Goal: Use online tool/utility: Utilize a website feature to perform a specific function

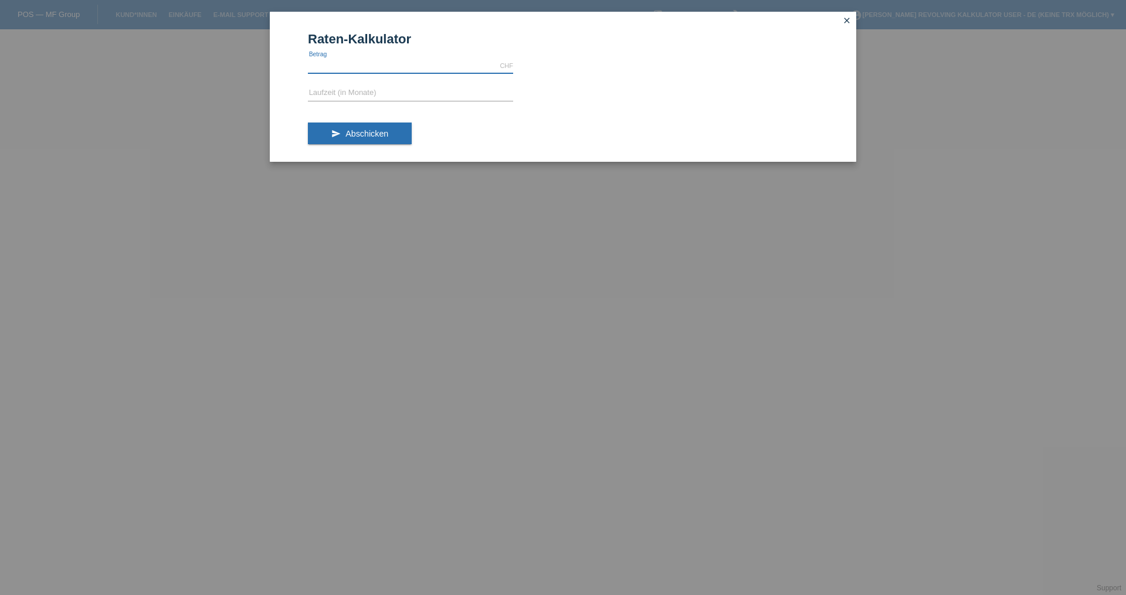
click at [345, 59] on input "text" at bounding box center [410, 66] width 205 height 15
click at [441, 60] on input "text" at bounding box center [410, 66] width 205 height 15
type input "5000.00"
click at [463, 83] on form "Raten-Kalkulator 5000.00 CHF error [GEOGRAPHIC_DATA] error Laufzeit (in Monate)…" at bounding box center [563, 97] width 510 height 130
click at [389, 91] on input "text" at bounding box center [410, 93] width 205 height 15
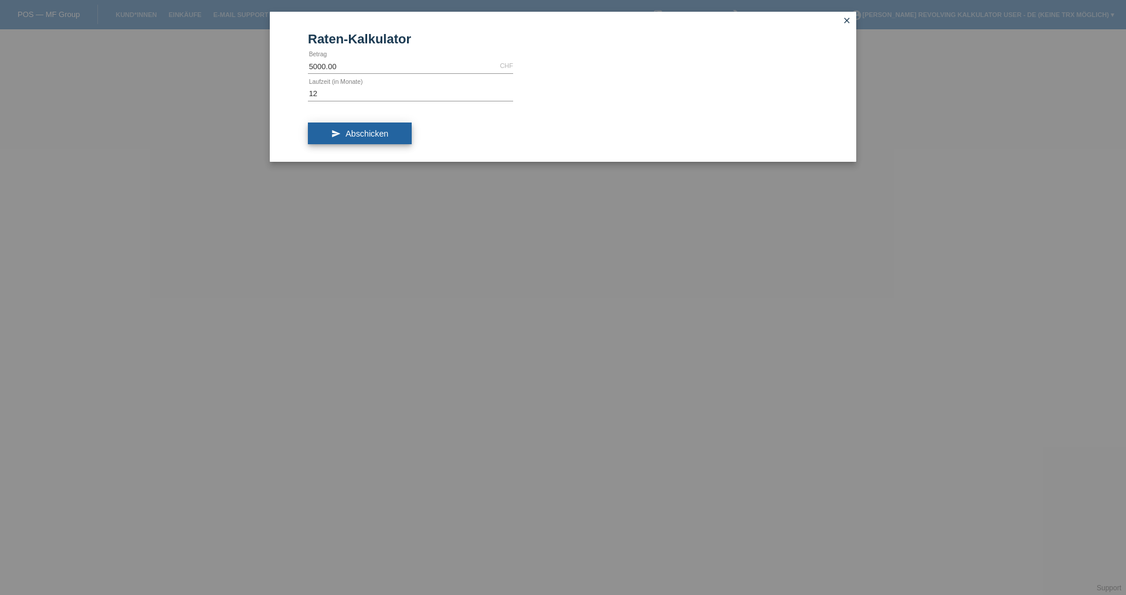
click at [340, 136] on button "send Abschicken" at bounding box center [360, 134] width 104 height 22
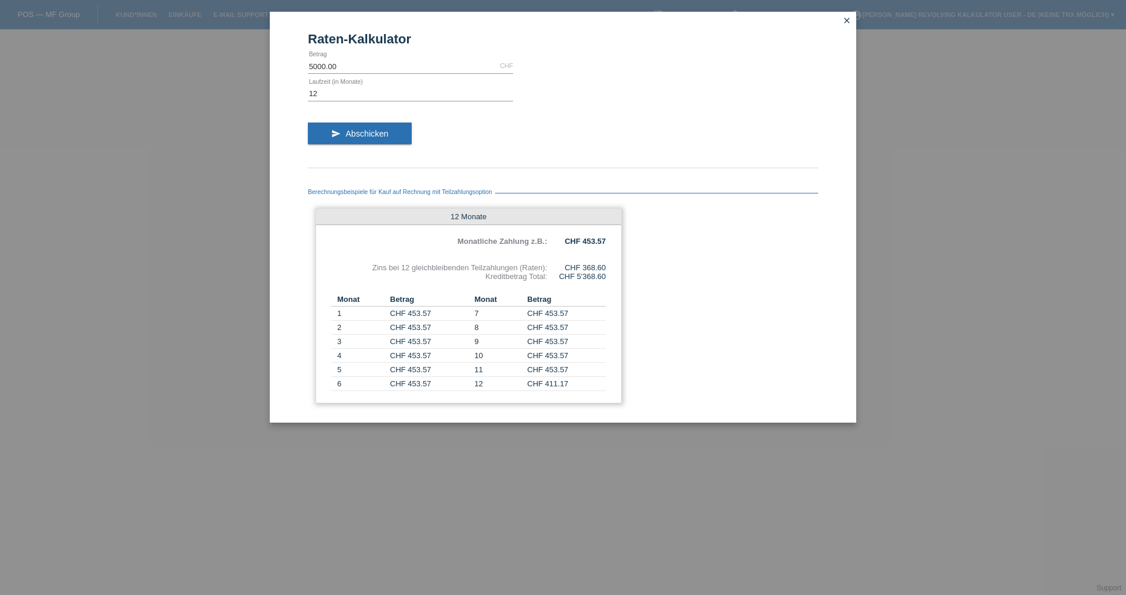
drag, startPoint x: 502, startPoint y: 280, endPoint x: 591, endPoint y: 289, distance: 89.0
click at [580, 289] on div "12 Monate Monatliche Zahlung z.B.: CHF 453.57 Zins bei 12 gleichbleibenden Teil…" at bounding box center [468, 305] width 306 height 195
click at [596, 289] on div "12 Monate Monatliche Zahlung z.B.: CHF 453.57 Zins bei 12 gleichbleibenden Teil…" at bounding box center [468, 305] width 306 height 195
click at [591, 283] on div "12 Monate Monatliche Zahlung z.B.: CHF 453.57 Zins bei 12 gleichbleibenden Teil…" at bounding box center [468, 305] width 306 height 195
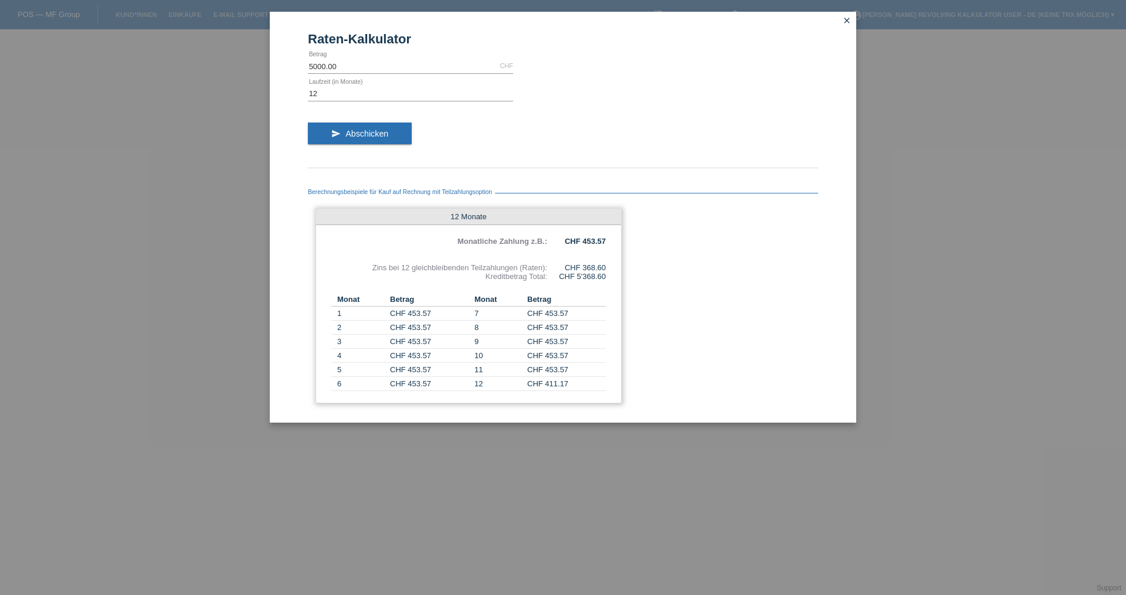
click at [591, 281] on div "CHF 5'368.60" at bounding box center [576, 276] width 59 height 9
click at [597, 286] on div "12 Monate Monatliche Zahlung z.B.: CHF 453.57 Zins bei 12 gleichbleibenden Teil…" at bounding box center [468, 305] width 306 height 195
click at [335, 91] on input "12" at bounding box center [410, 93] width 205 height 15
type input "1"
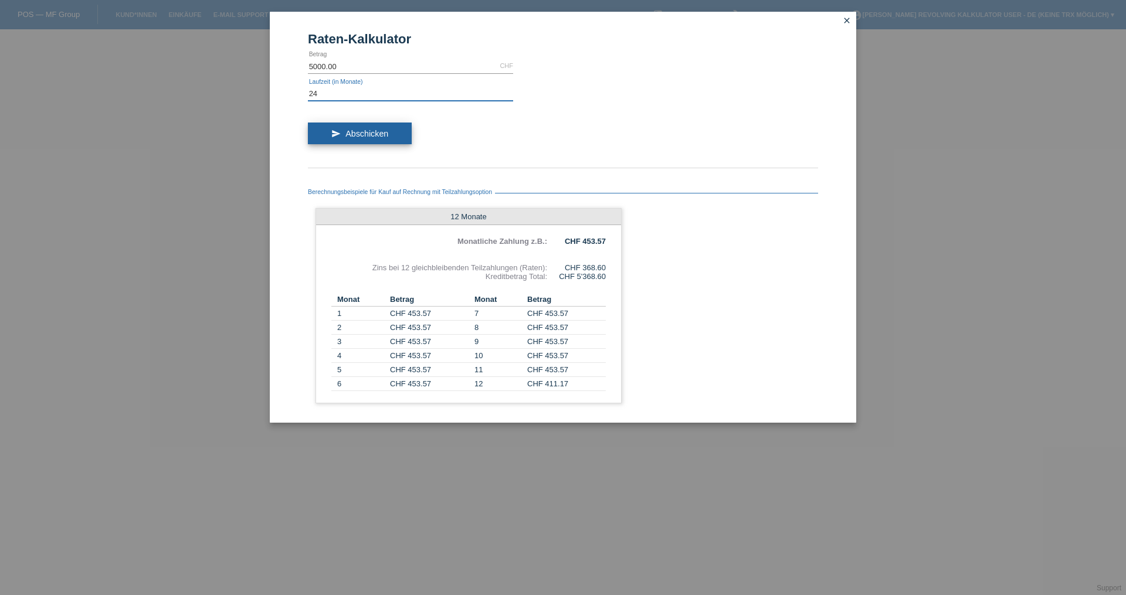
type input "24"
click at [346, 128] on button "send Abschicken" at bounding box center [360, 134] width 104 height 22
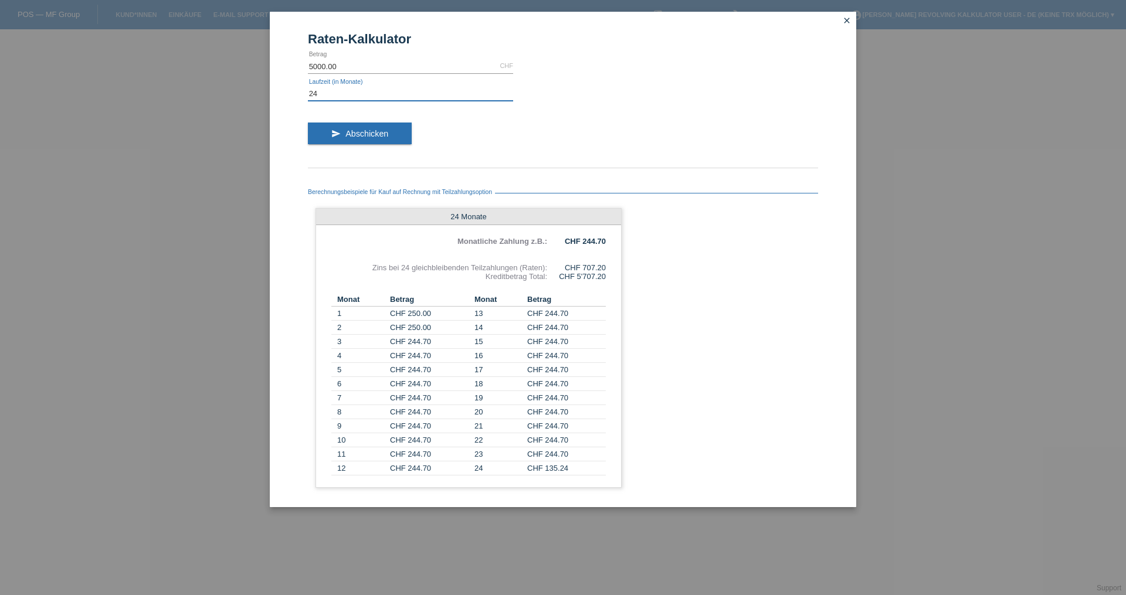
click at [353, 99] on input "24" at bounding box center [410, 93] width 205 height 15
type input "30"
click at [374, 131] on span "Abschicken" at bounding box center [366, 133] width 43 height 9
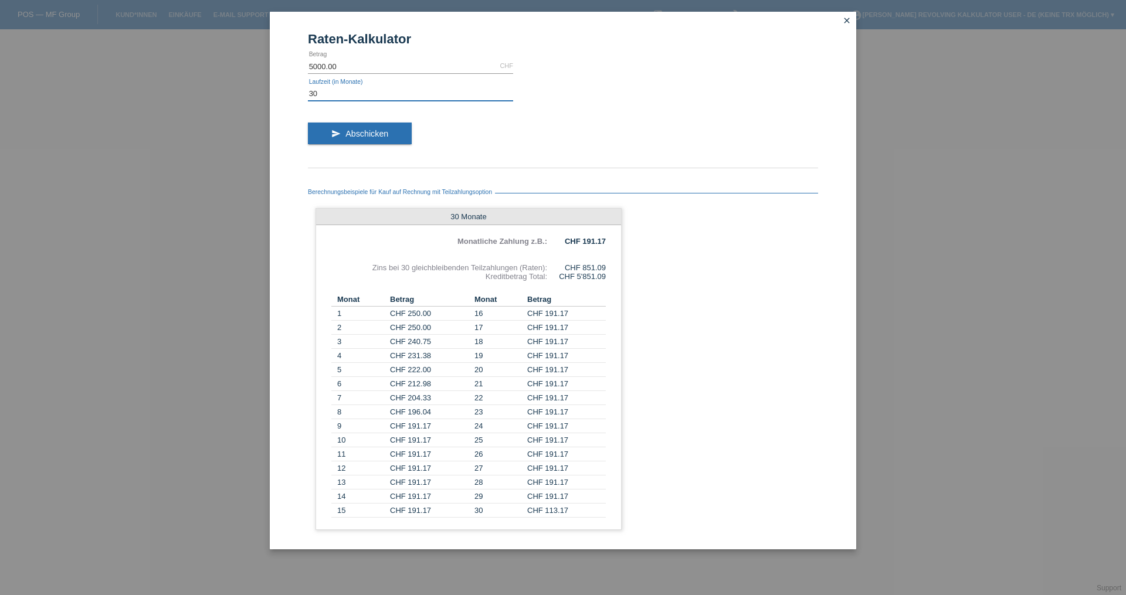
click at [401, 94] on input "30" at bounding box center [410, 93] width 205 height 15
type input "24"
click at [353, 127] on button "send Abschicken" at bounding box center [360, 134] width 104 height 22
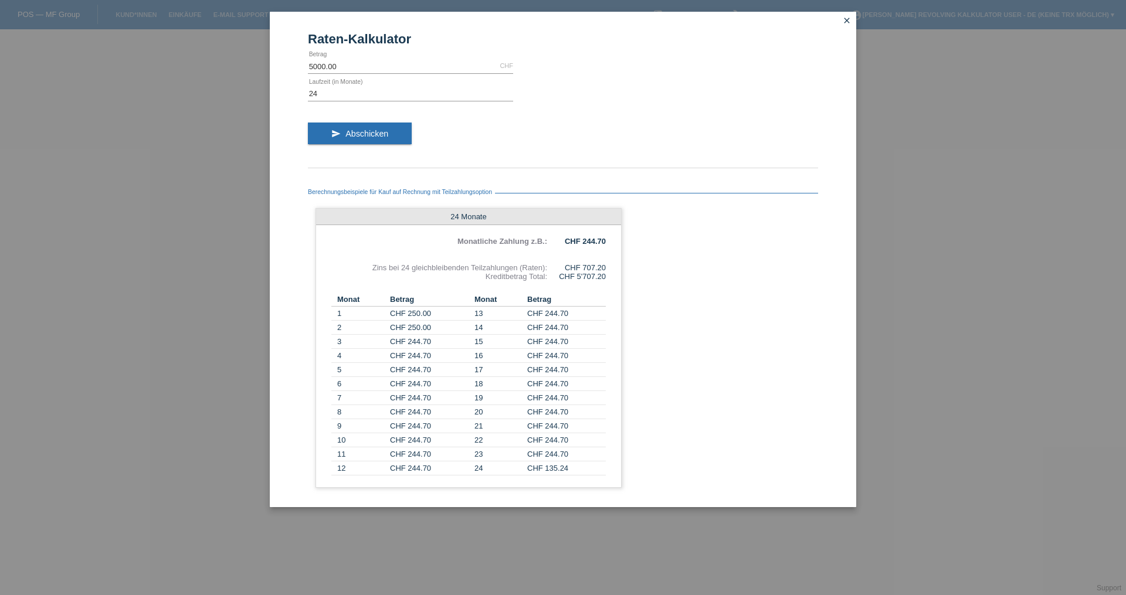
click at [728, 402] on div "Berechnungsbeispiele für Kauf auf Rechnung mit Teilzahlungsoption 24 Monate Mon…" at bounding box center [563, 334] width 510 height 321
click at [365, 85] on form "Raten-Kalkulator 5000.00 CHF error [GEOGRAPHIC_DATA] 24 error Laufzeit (in Mona…" at bounding box center [563, 270] width 510 height 476
click at [364, 94] on input "24" at bounding box center [410, 93] width 205 height 15
type input "6"
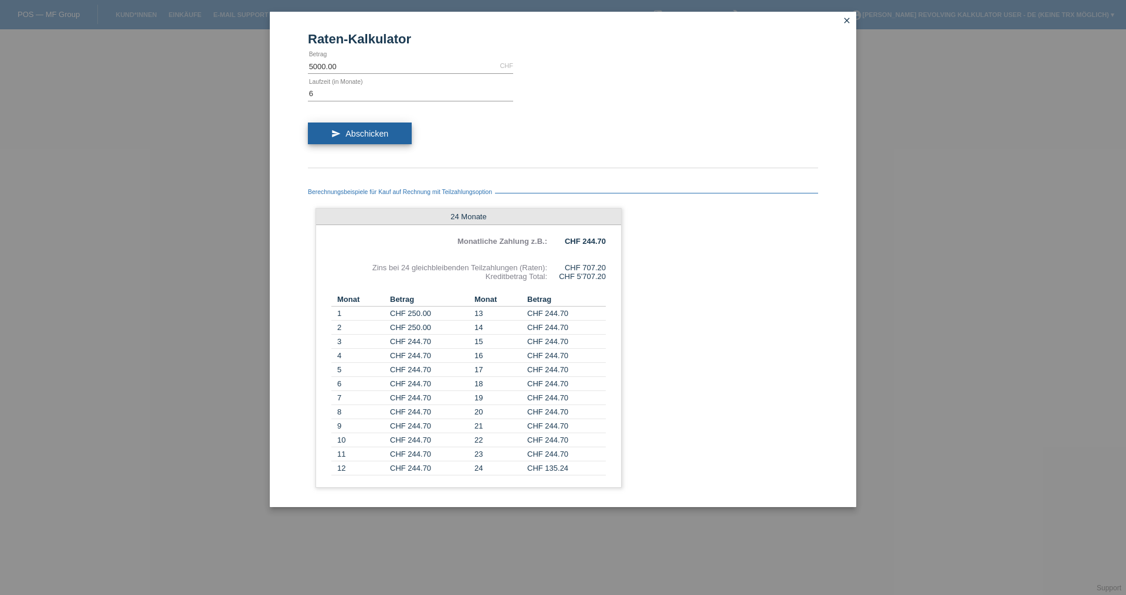
click at [385, 123] on button "send Abschicken" at bounding box center [360, 134] width 104 height 22
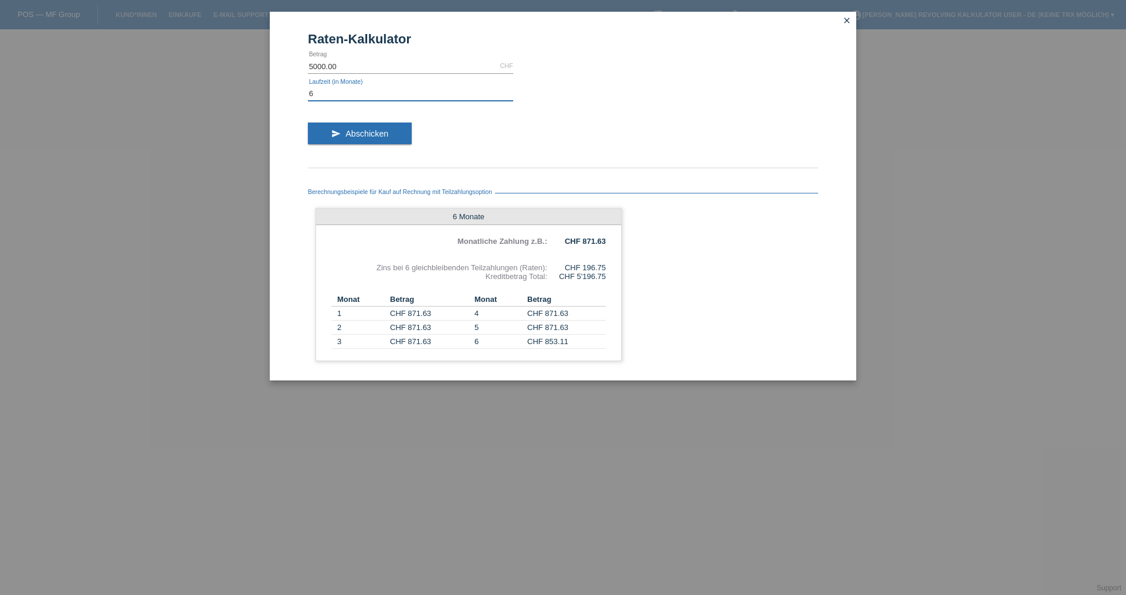
click at [340, 96] on input "6" at bounding box center [410, 93] width 205 height 15
click at [850, 15] on link "close" at bounding box center [846, 21] width 15 height 13
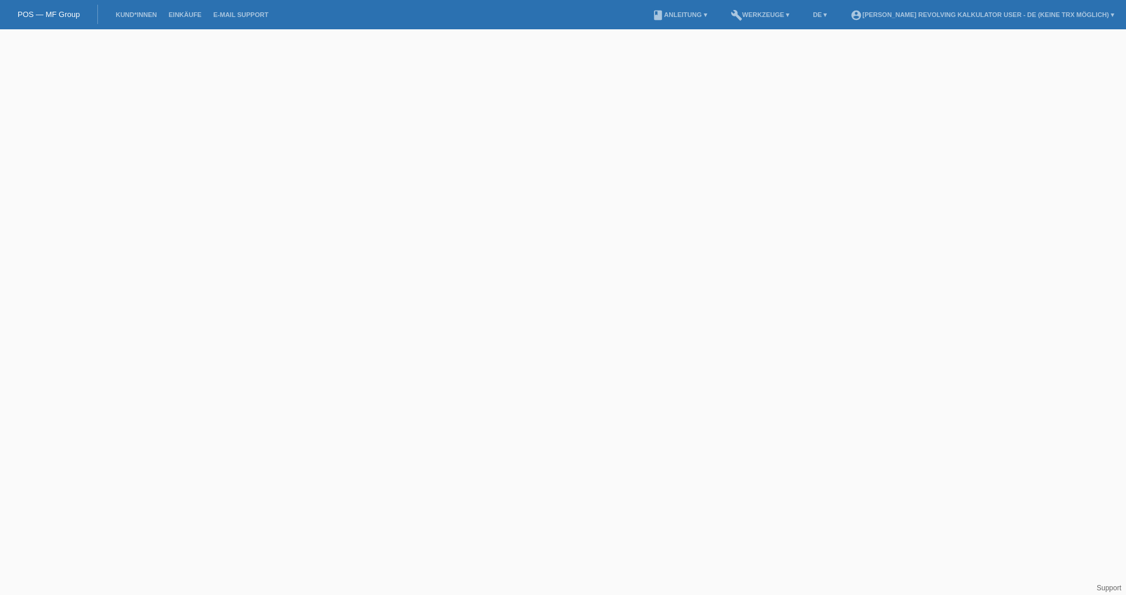
drag, startPoint x: 739, startPoint y: 220, endPoint x: 568, endPoint y: 230, distance: 171.5
click at [568, 29] on html "POS — MF Group Kund*innen Einkäufe E-Mail Support menu account_circle [PERSON_N…" at bounding box center [563, 14] width 1126 height 29
